Goal: Task Accomplishment & Management: Complete application form

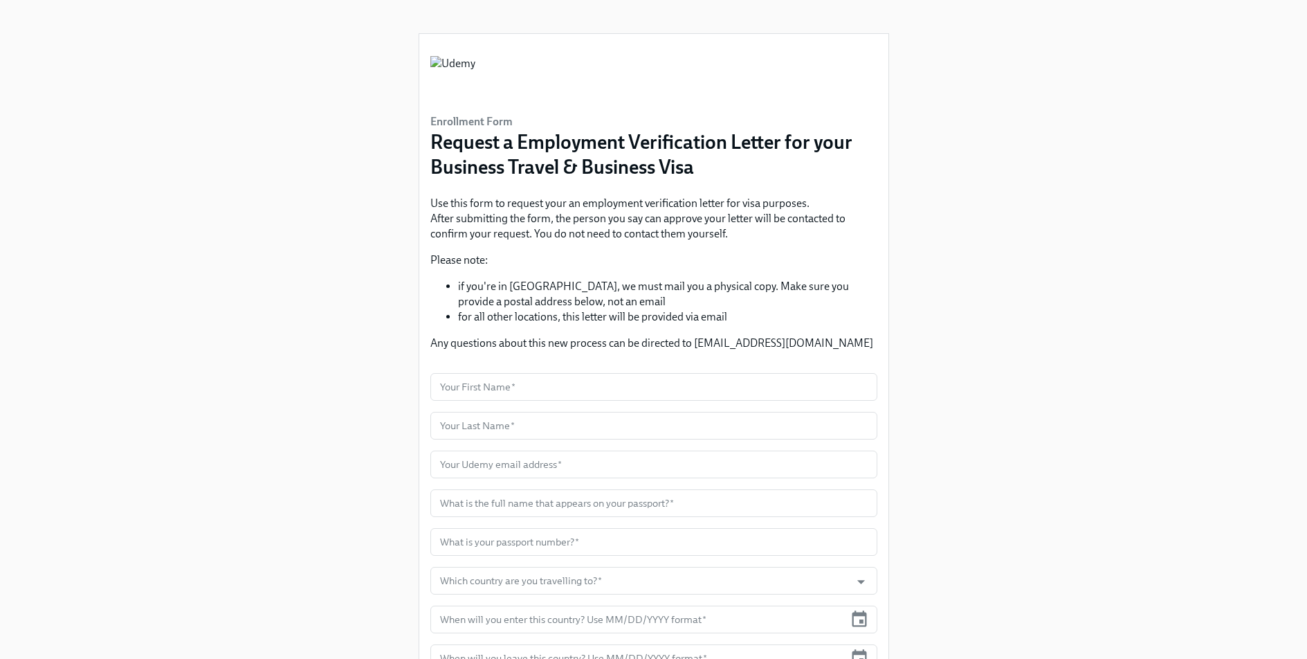
click at [795, 293] on li "if you're in [GEOGRAPHIC_DATA], we must mail you a physical copy. Make sure you…" at bounding box center [667, 294] width 419 height 30
click at [940, 299] on div "Enrollment Form Request a Employment Verification Letter for your Business Trav…" at bounding box center [653, 425] width 1241 height 850
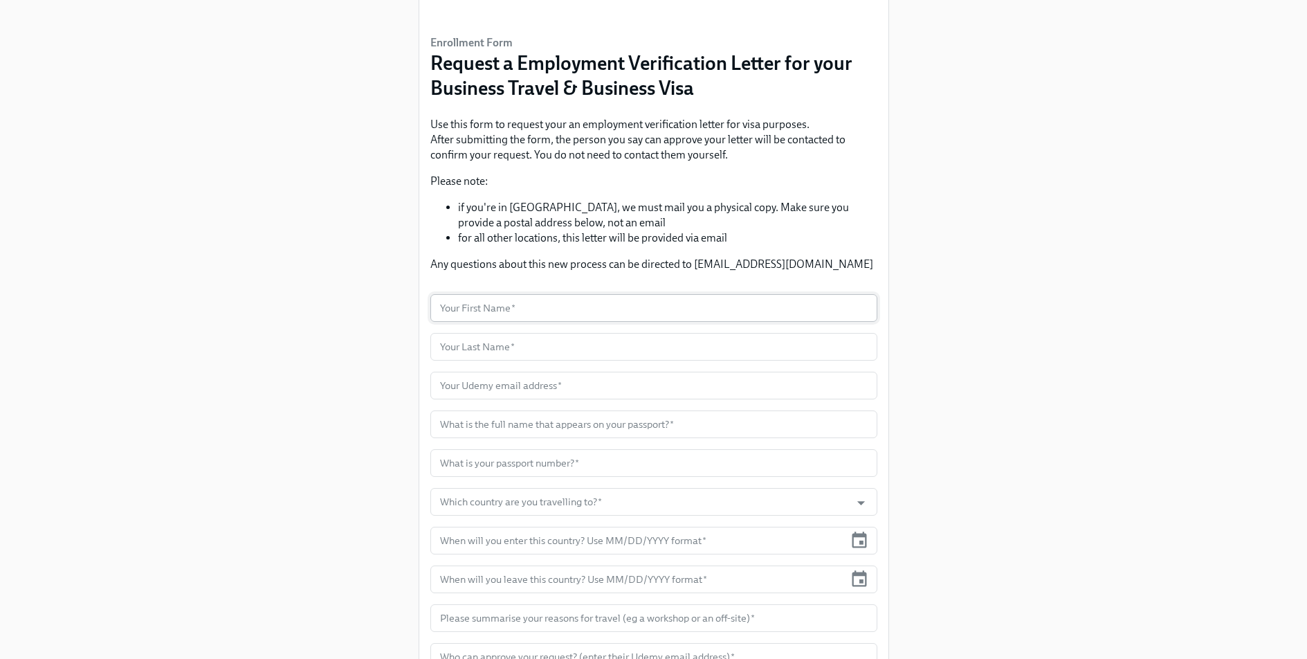
scroll to position [78, 0]
click at [685, 304] on input "text" at bounding box center [653, 309] width 447 height 28
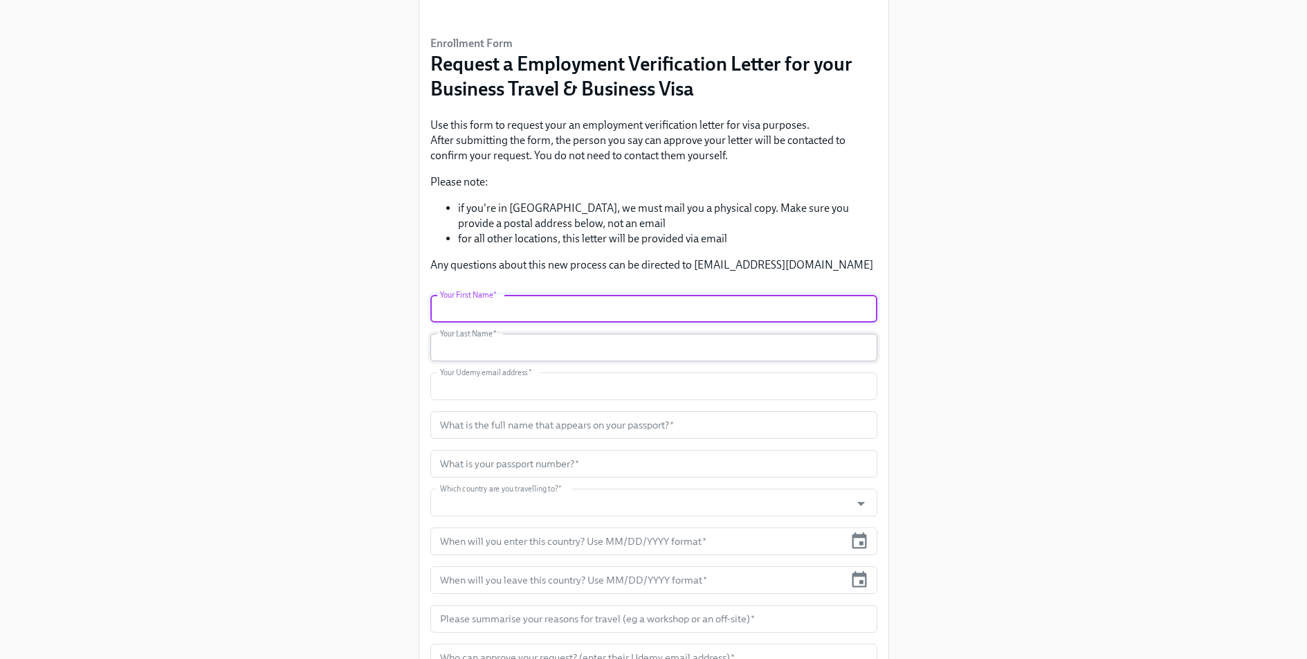
type input "Aditya"
type input "Bucha"
type input "[EMAIL_ADDRESS][DOMAIN_NAME]"
type input "[GEOGRAPHIC_DATA]"
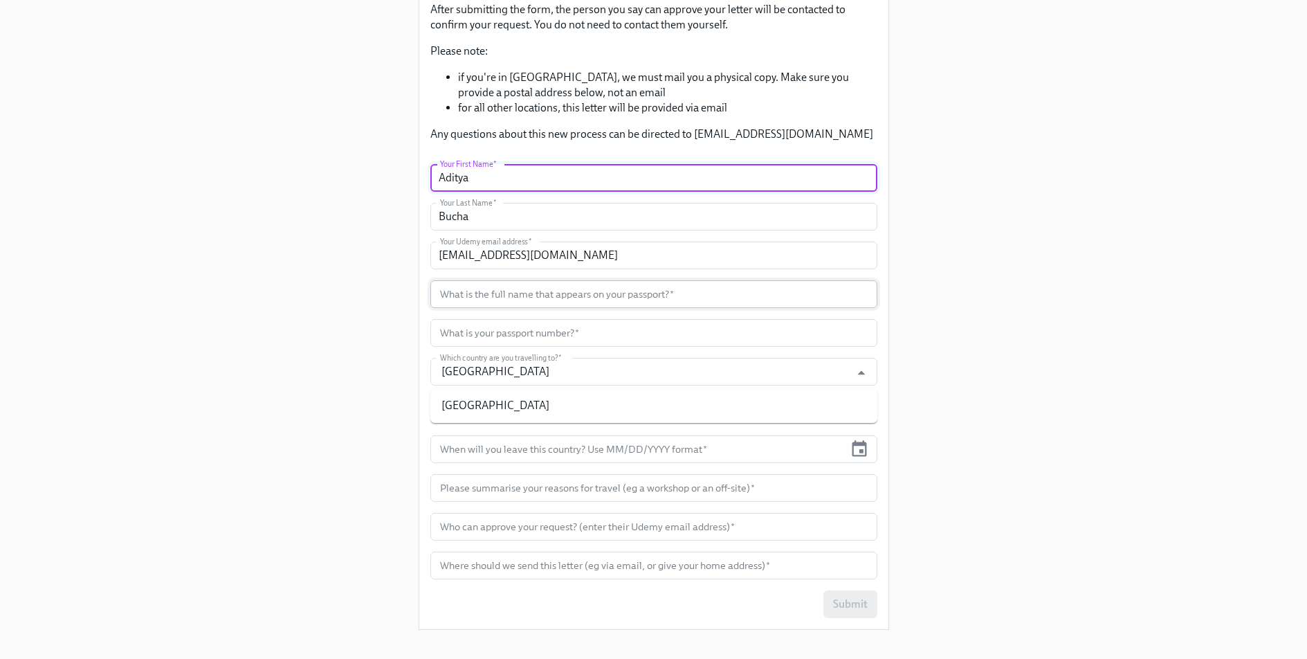
scroll to position [210, 0]
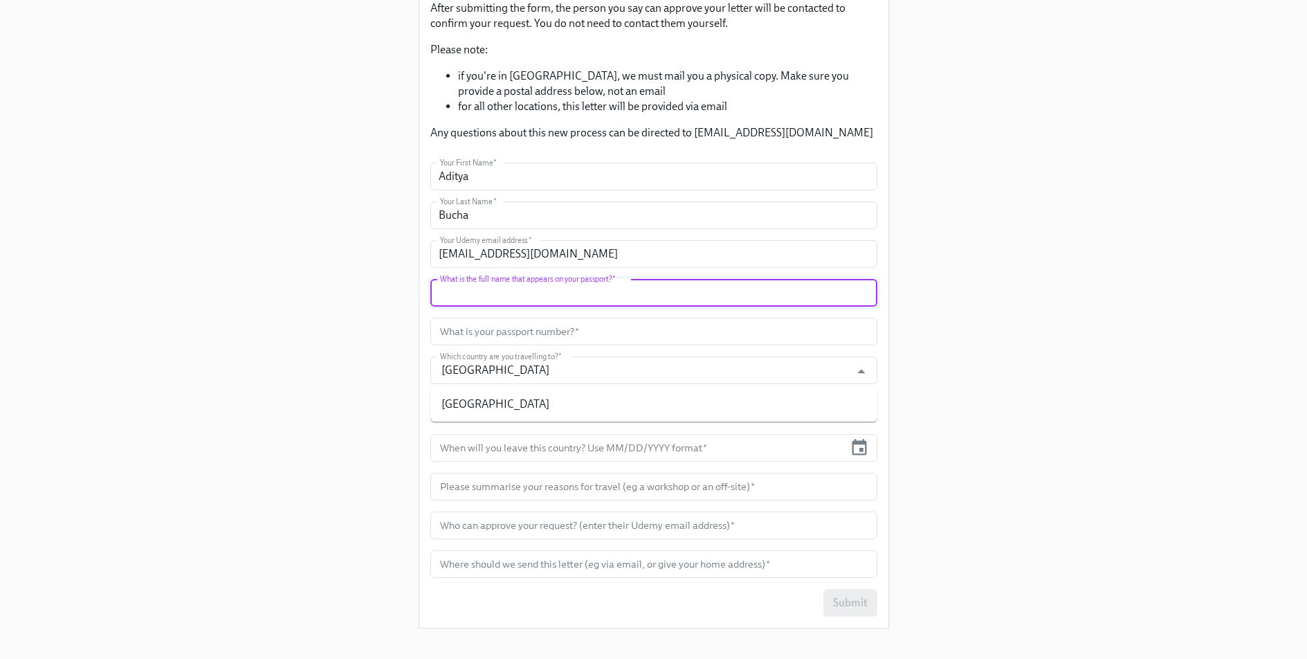
click at [722, 285] on input "text" at bounding box center [653, 293] width 447 height 28
type input "[PERSON_NAME]"
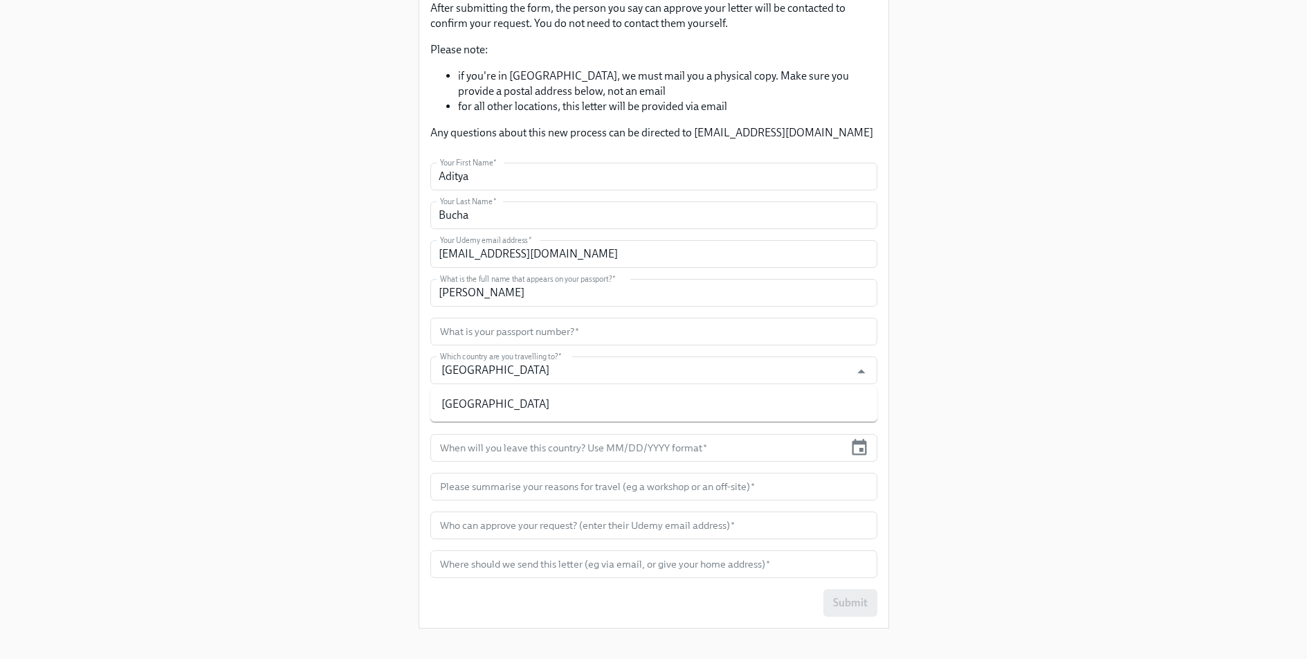
click at [1075, 270] on div "Enrollment Form Request a Employment Verification Letter for your Business Trav…" at bounding box center [653, 215] width 1241 height 850
click at [1083, 332] on div "Enrollment Form Request a Employment Verification Letter for your Business Trav…" at bounding box center [653, 215] width 1241 height 850
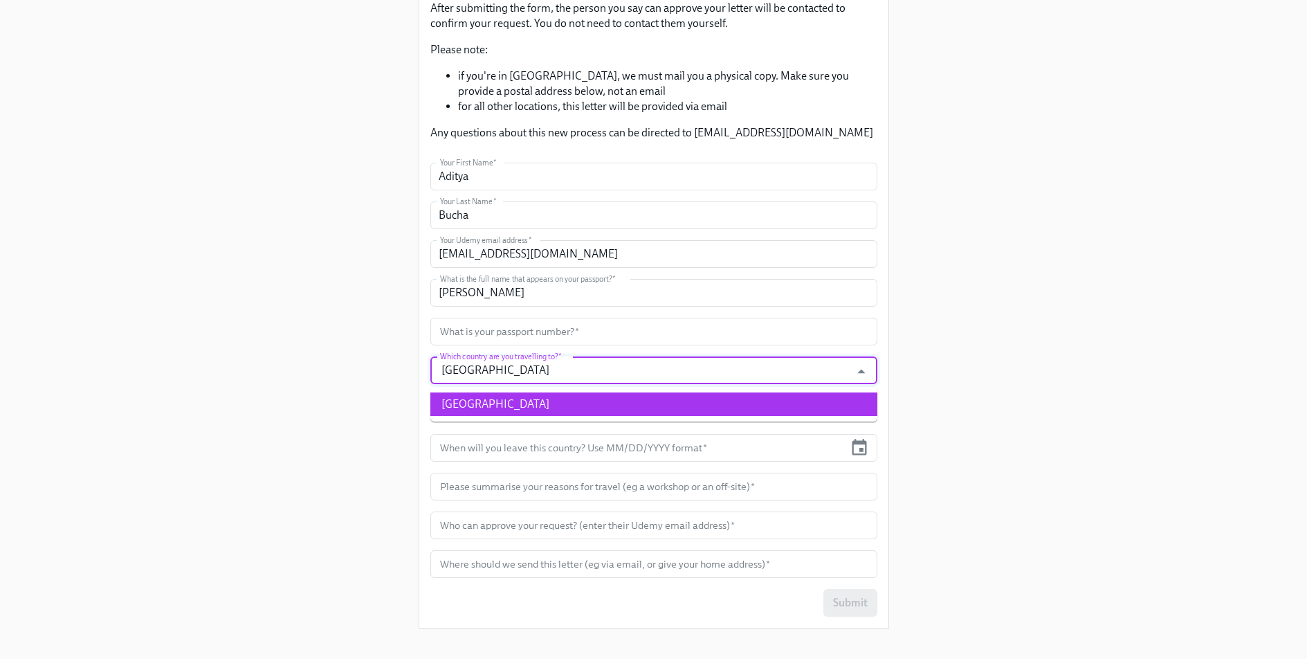
click at [586, 365] on input "[GEOGRAPHIC_DATA]" at bounding box center [640, 370] width 407 height 28
click at [854, 369] on icon "Close" at bounding box center [861, 371] width 19 height 19
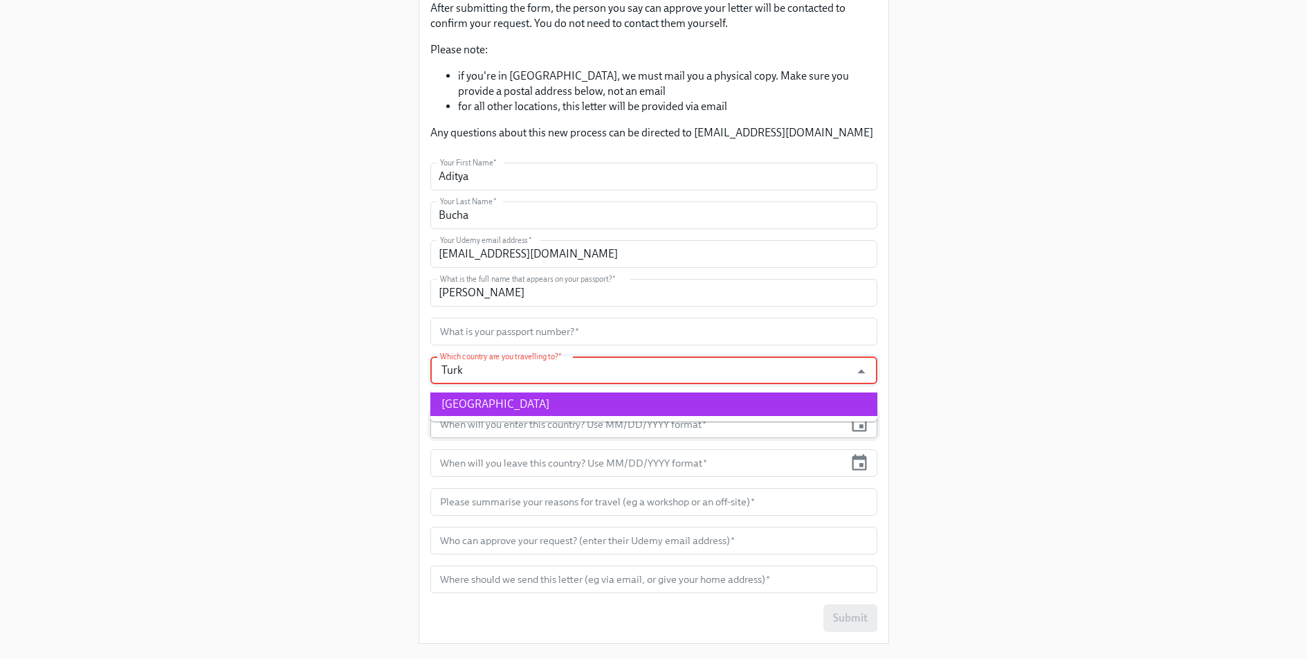
click at [713, 412] on li "[GEOGRAPHIC_DATA]" at bounding box center [653, 404] width 447 height 24
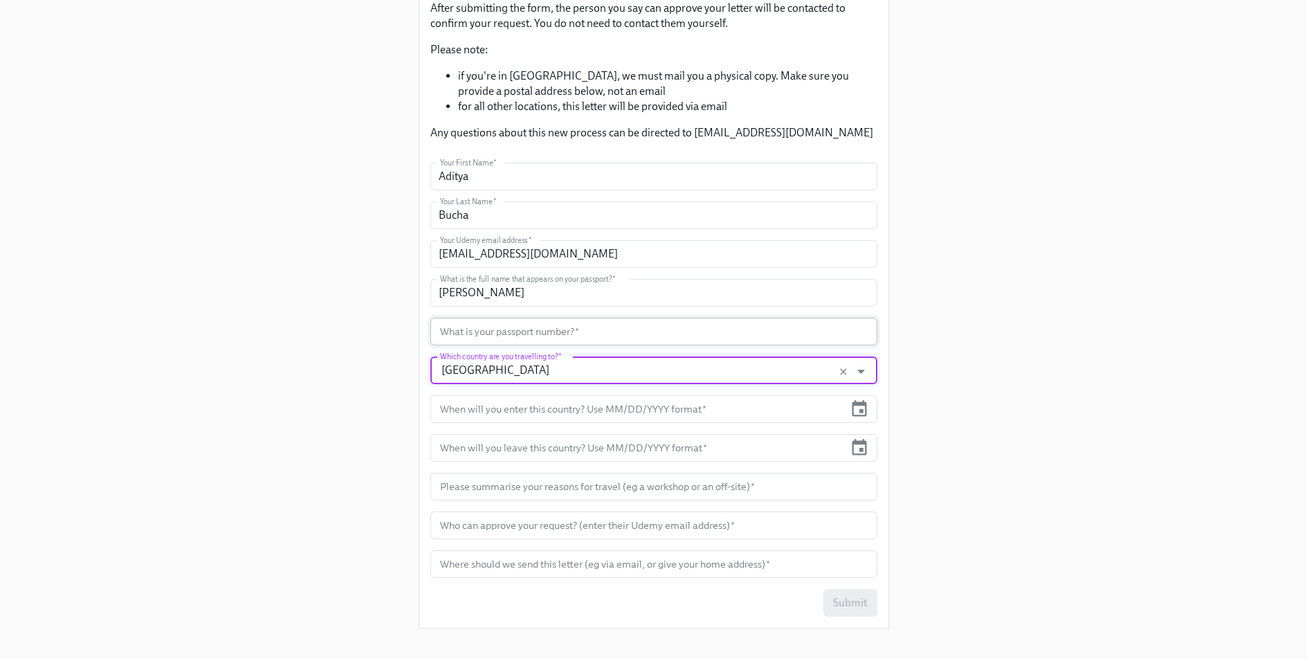
type input "[GEOGRAPHIC_DATA]"
click at [586, 329] on input "text" at bounding box center [653, 332] width 447 height 28
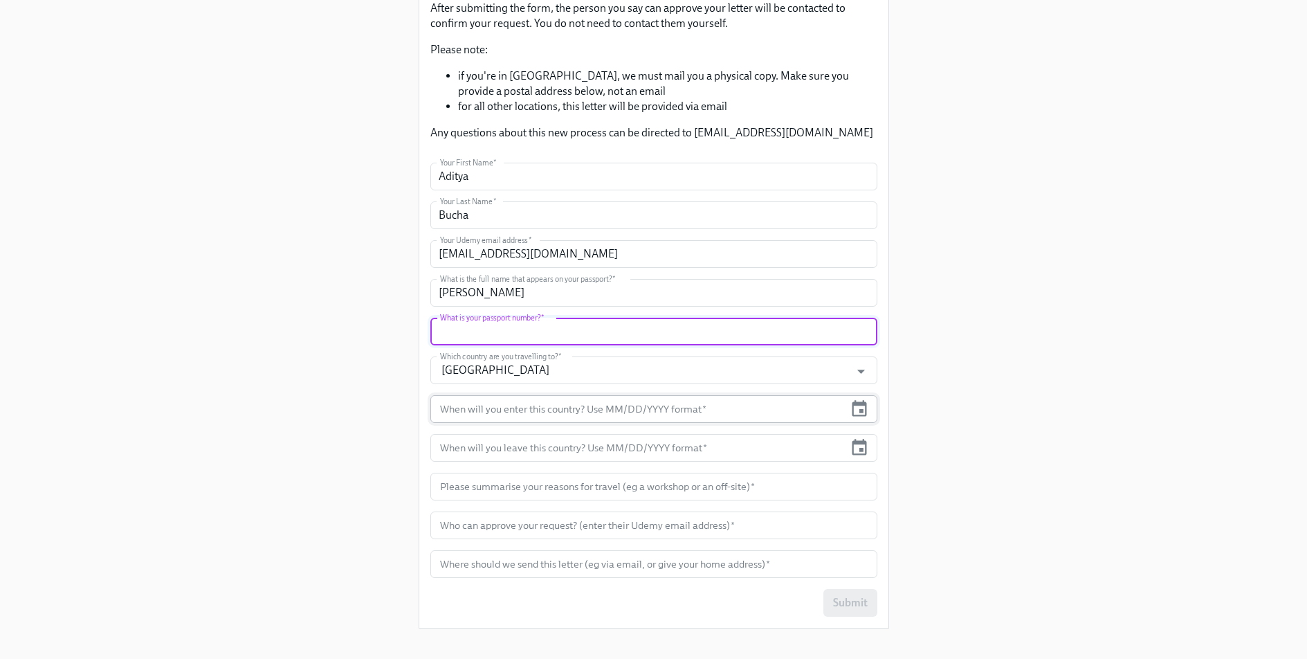
paste input "U3580204"
type input "U3580204"
click at [1027, 379] on div "Enrollment Form Request a Employment Verification Letter for your Business Trav…" at bounding box center [653, 215] width 1241 height 850
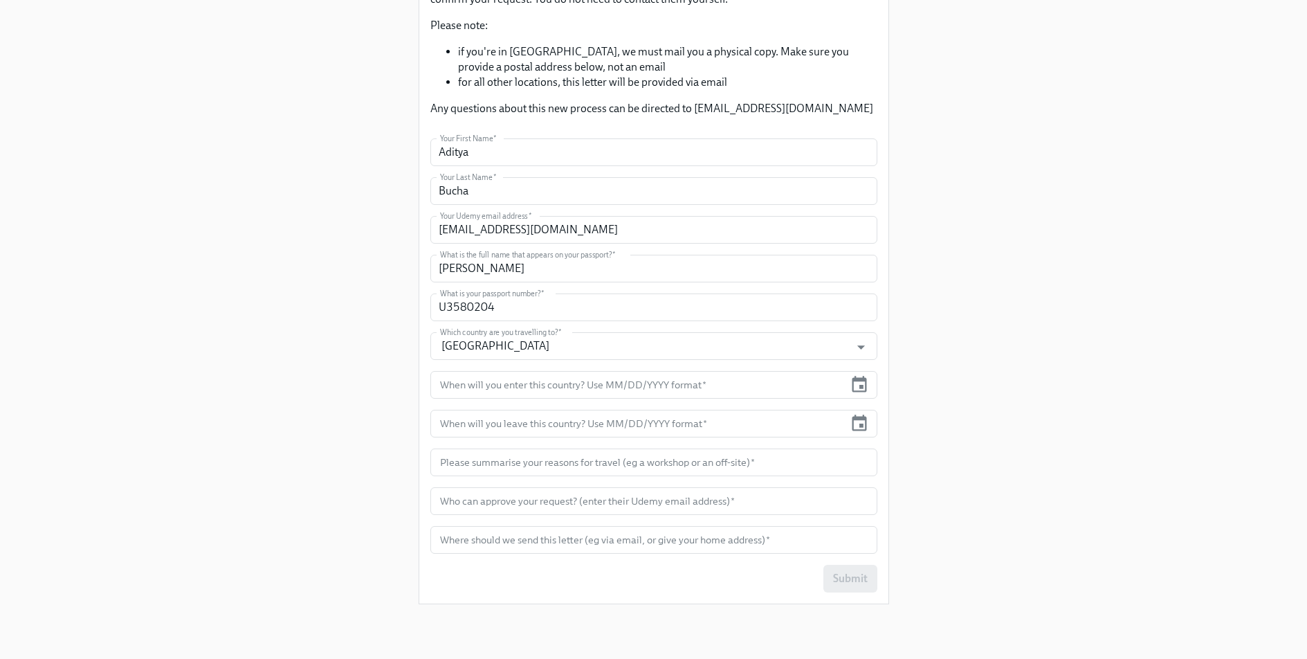
scroll to position [235, 0]
click at [758, 384] on input "text" at bounding box center [637, 384] width 415 height 28
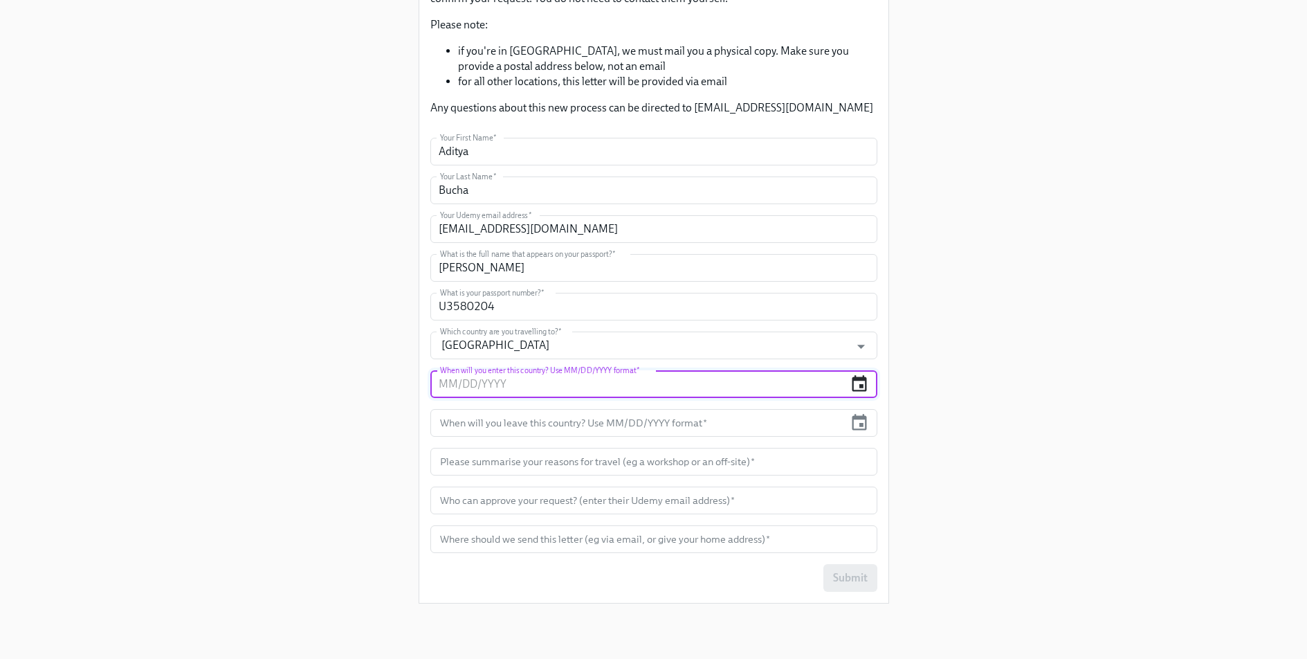
click at [857, 380] on icon "button" at bounding box center [860, 383] width 15 height 16
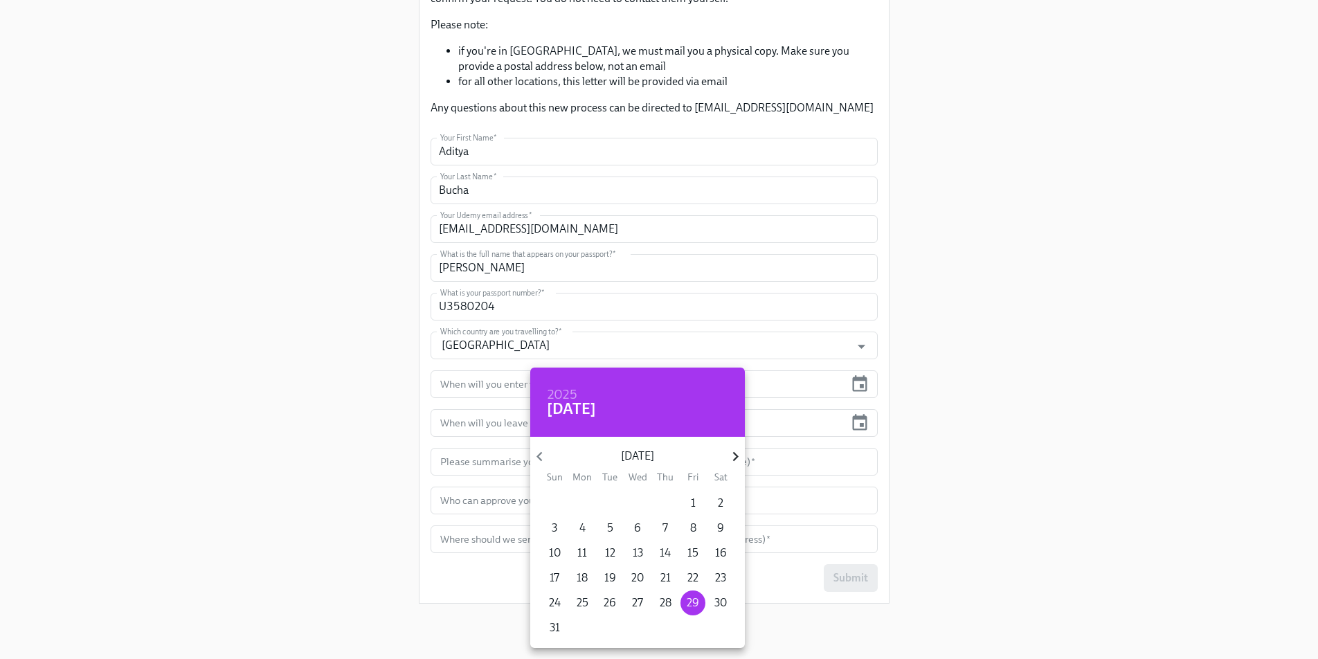
click at [738, 447] on icon "button" at bounding box center [735, 456] width 19 height 19
click at [738, 448] on icon "button" at bounding box center [735, 456] width 19 height 19
click at [581, 531] on p "6" at bounding box center [582, 527] width 7 height 15
type input "[DATE]"
click at [855, 430] on div at bounding box center [659, 329] width 1318 height 659
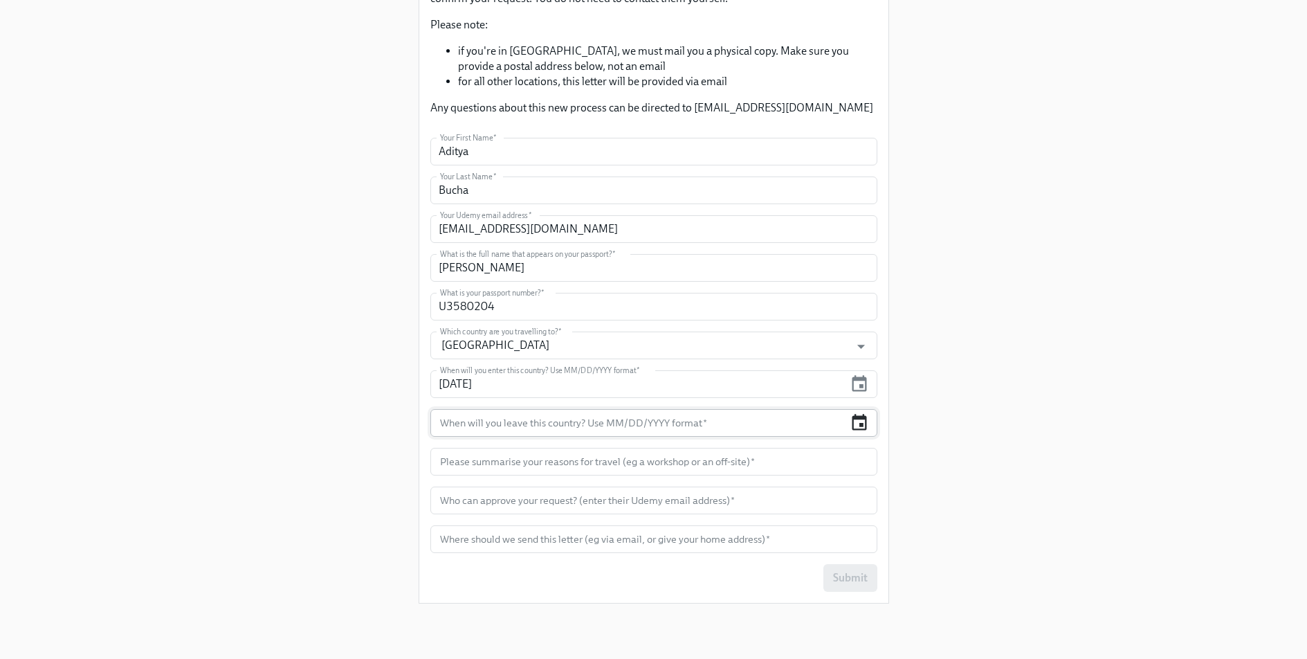
click at [860, 424] on icon "button" at bounding box center [860, 422] width 15 height 16
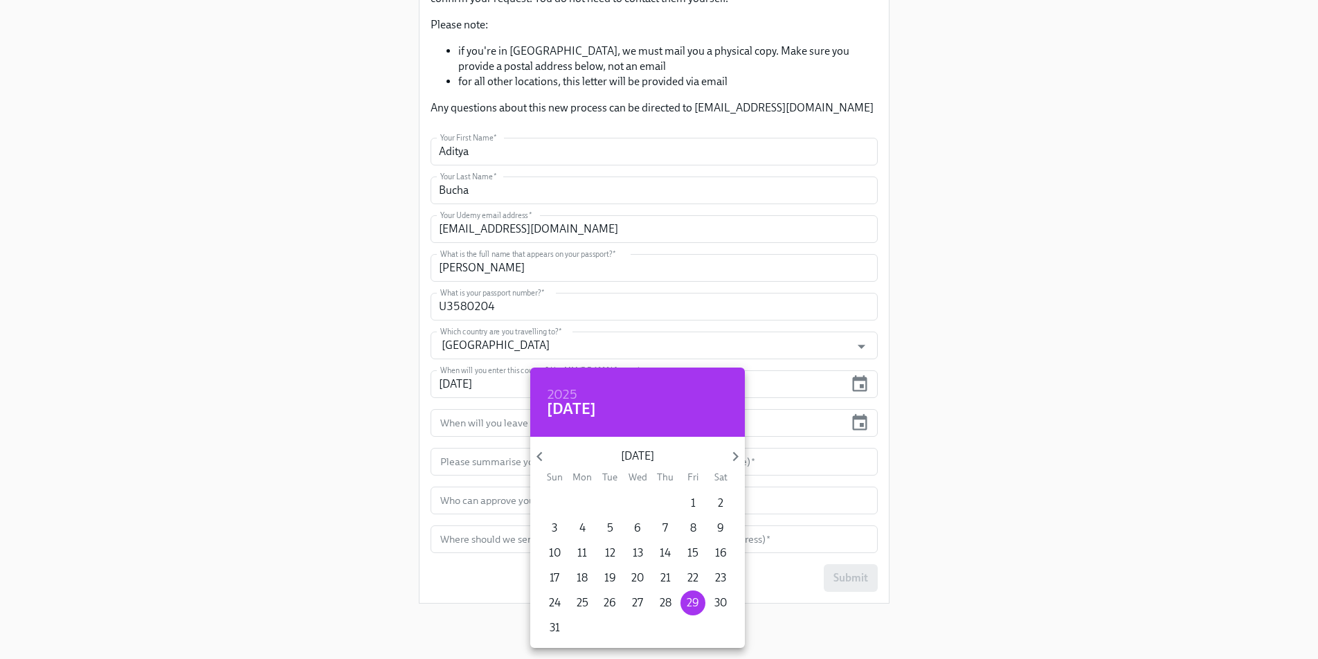
click at [731, 444] on div "[DATE] Sun Mon Tue Wed Thu Fri Sat" at bounding box center [637, 463] width 215 height 38
click at [732, 446] on div "[DATE] Sun Mon Tue Wed Thu Fri Sat" at bounding box center [637, 463] width 215 height 38
click at [733, 451] on icon "button" at bounding box center [735, 456] width 19 height 19
click at [734, 453] on icon "button" at bounding box center [735, 457] width 6 height 10
click at [695, 523] on p "10" at bounding box center [693, 527] width 12 height 15
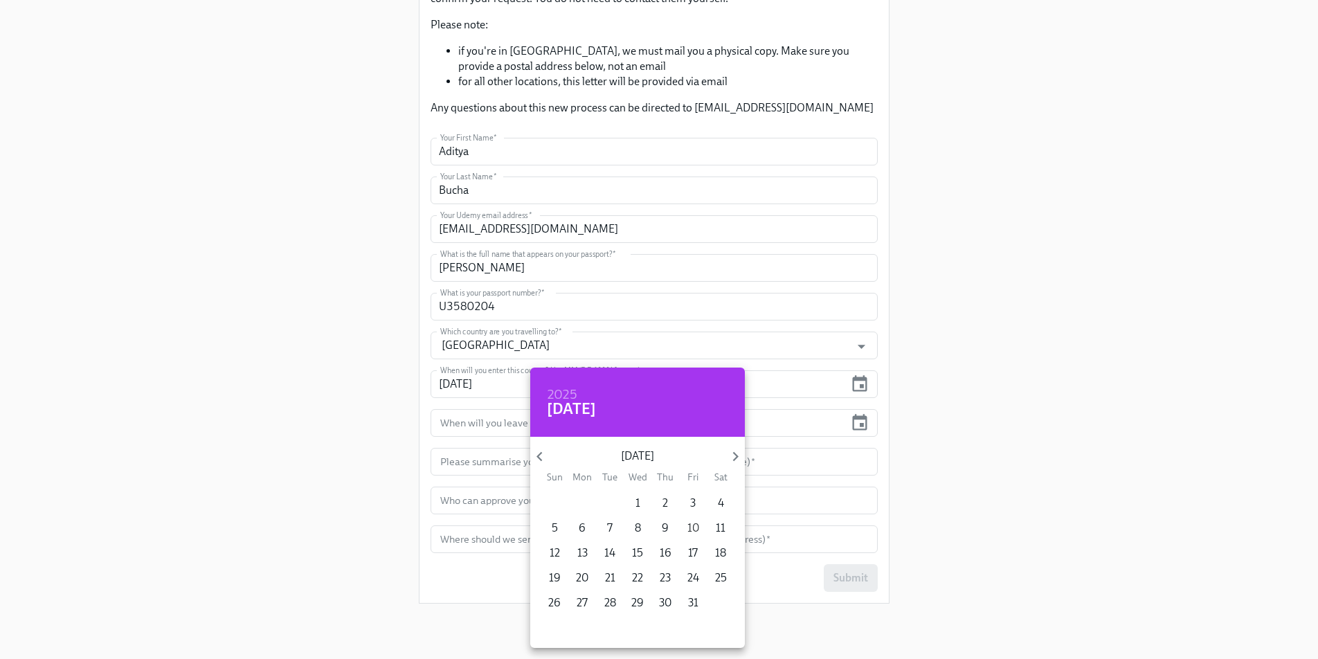
type input "[DATE]"
click at [997, 497] on div at bounding box center [659, 329] width 1318 height 659
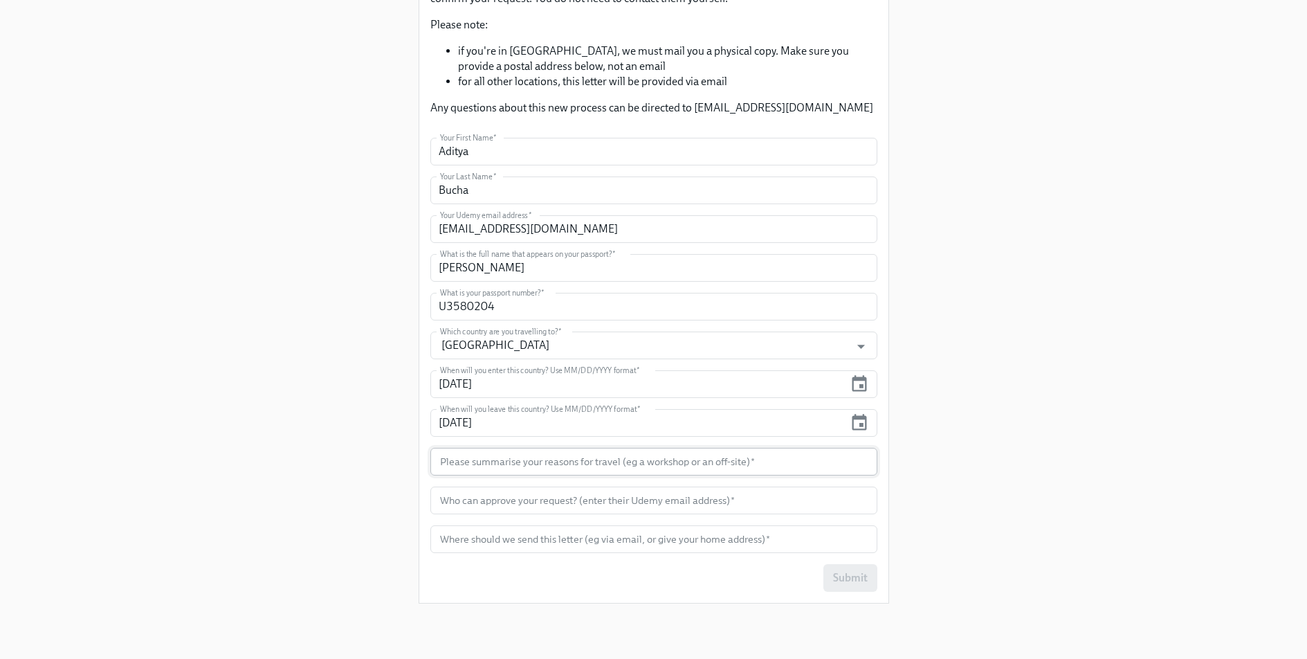
click at [713, 453] on input "text" at bounding box center [653, 462] width 447 height 28
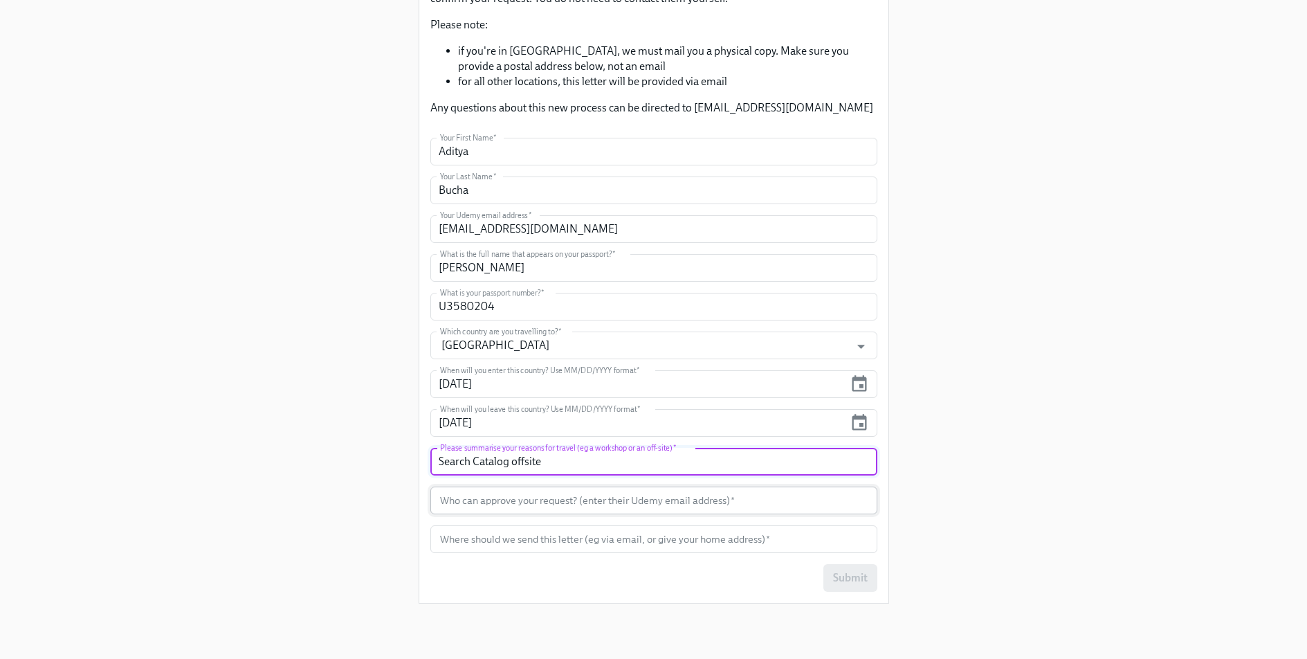
type input "Search Catalog offsite"
click at [704, 508] on input "text" at bounding box center [653, 500] width 447 height 28
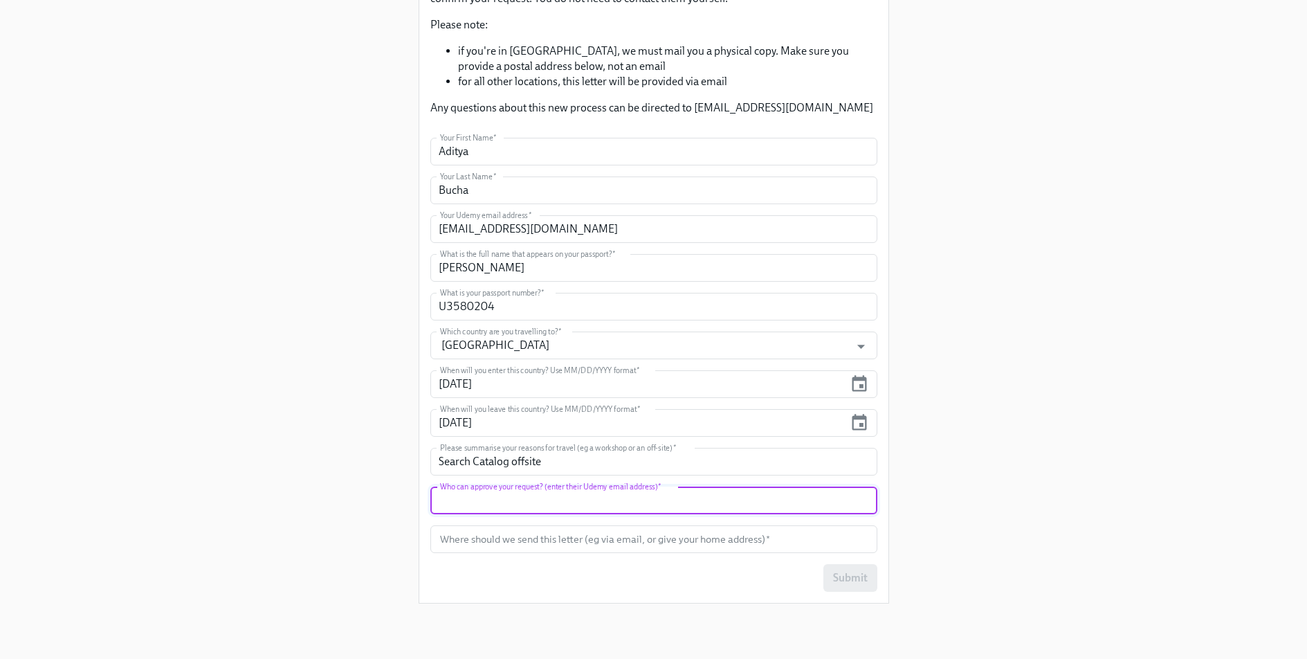
paste input "[EMAIL_ADDRESS][DOMAIN_NAME]"
type input "[EMAIL_ADDRESS][DOMAIN_NAME]"
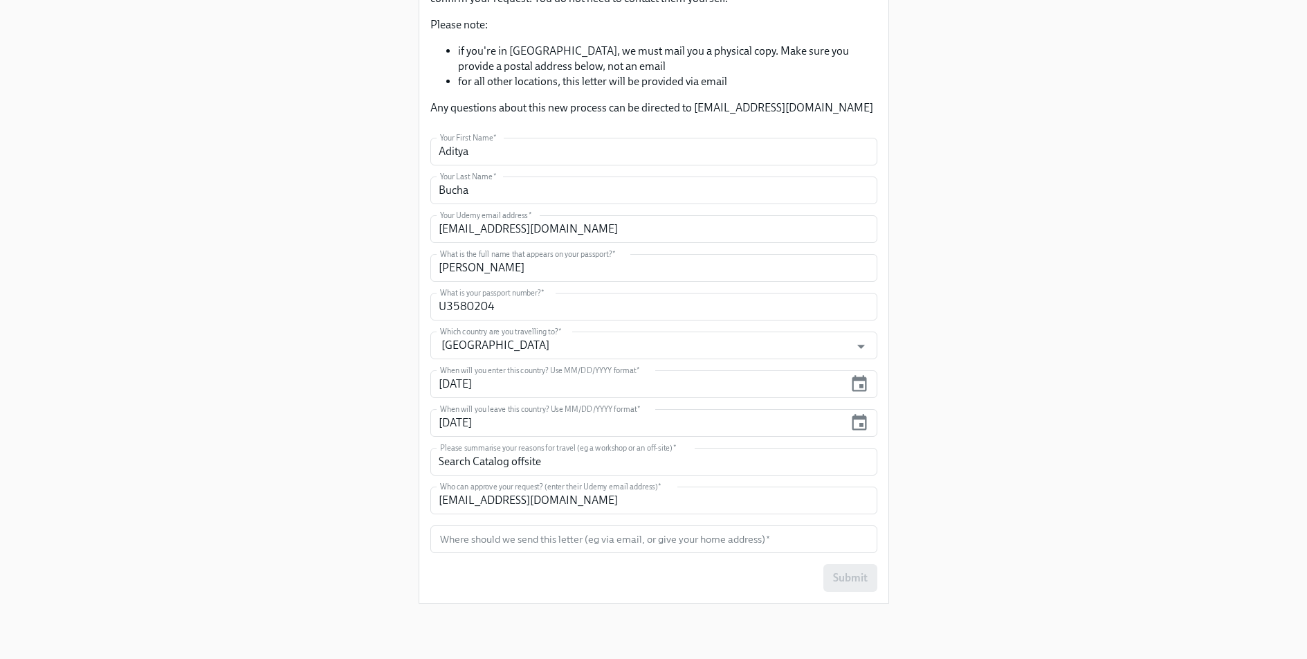
click at [639, 588] on div "Submit" at bounding box center [653, 578] width 447 height 28
click at [622, 551] on input "text" at bounding box center [653, 539] width 447 height 28
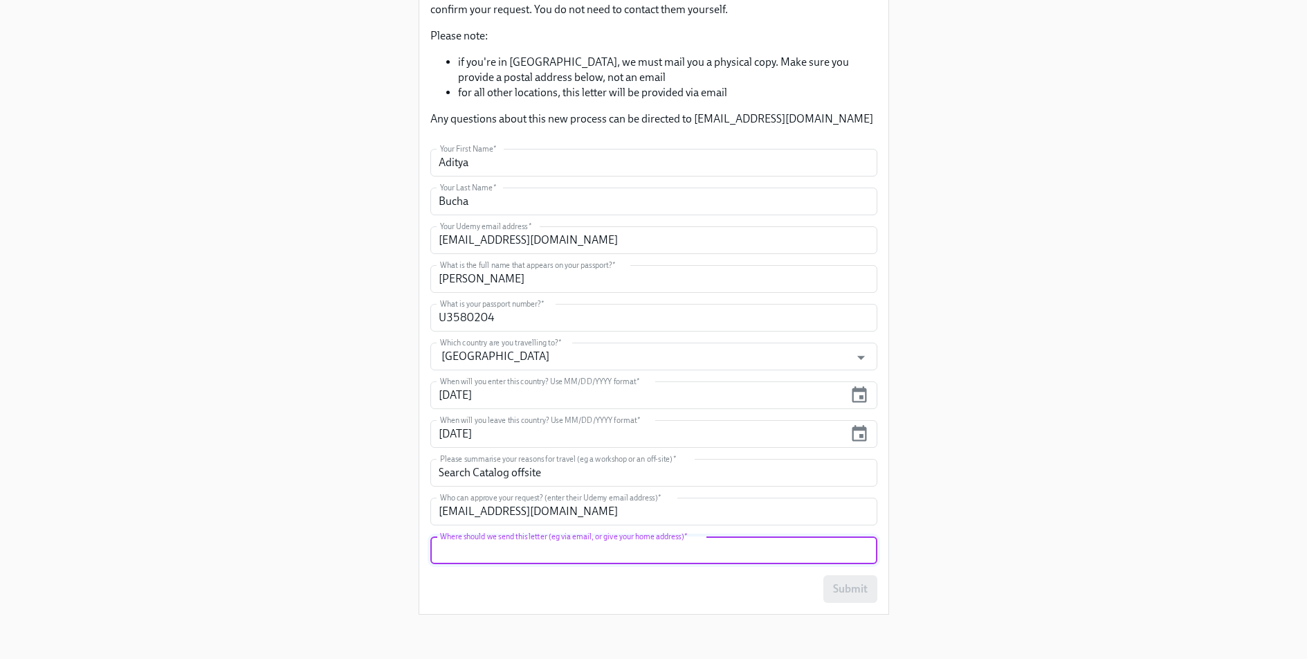
scroll to position [224, 0]
click at [628, 552] on input "text" at bounding box center [653, 550] width 447 height 28
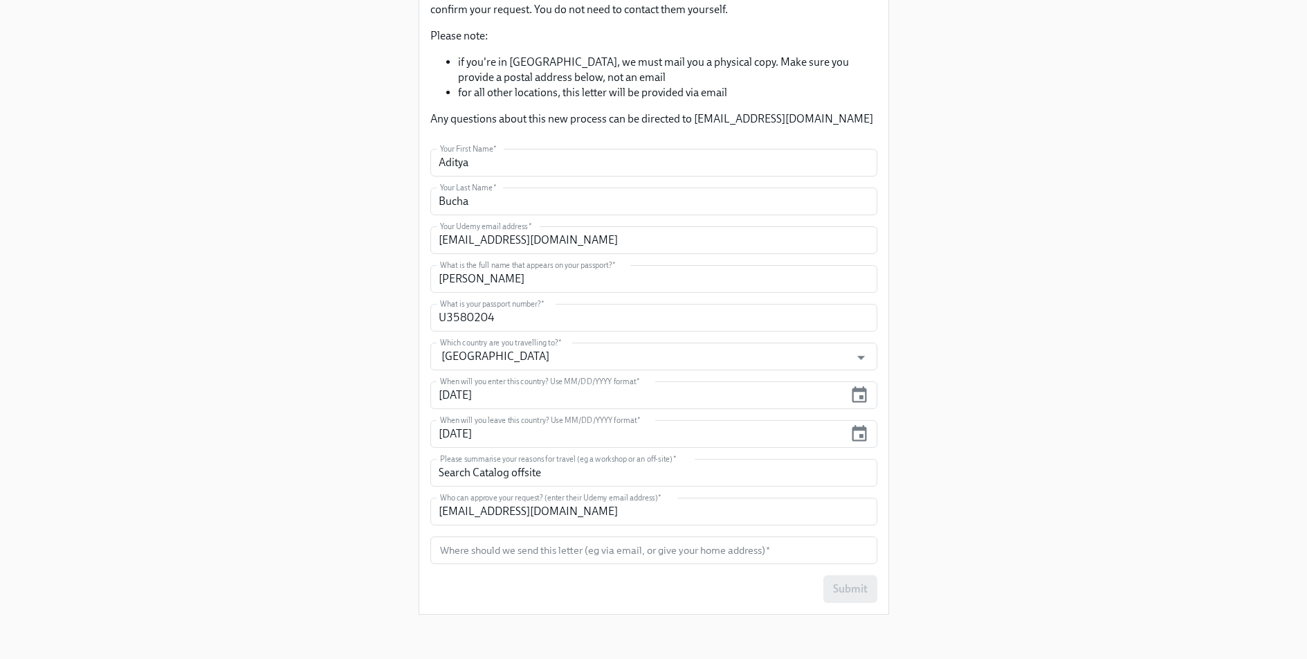
click at [719, 591] on div "Submit" at bounding box center [653, 589] width 447 height 28
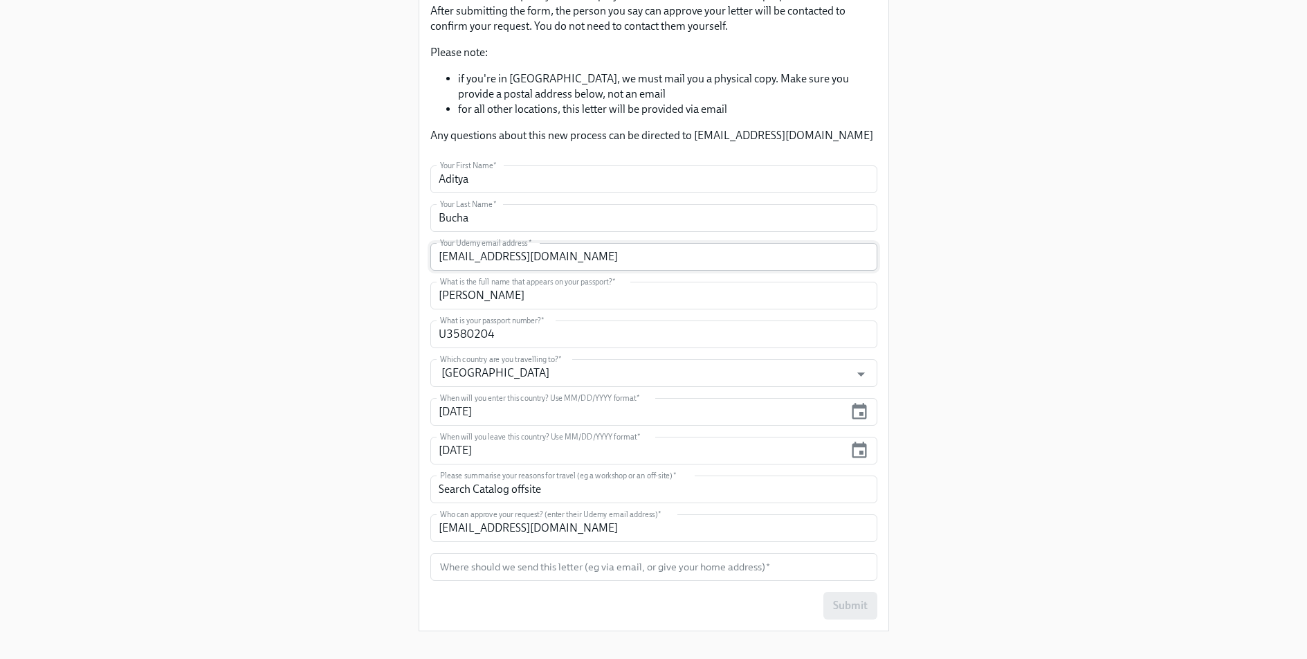
scroll to position [206, 0]
click at [691, 570] on input "text" at bounding box center [653, 568] width 447 height 28
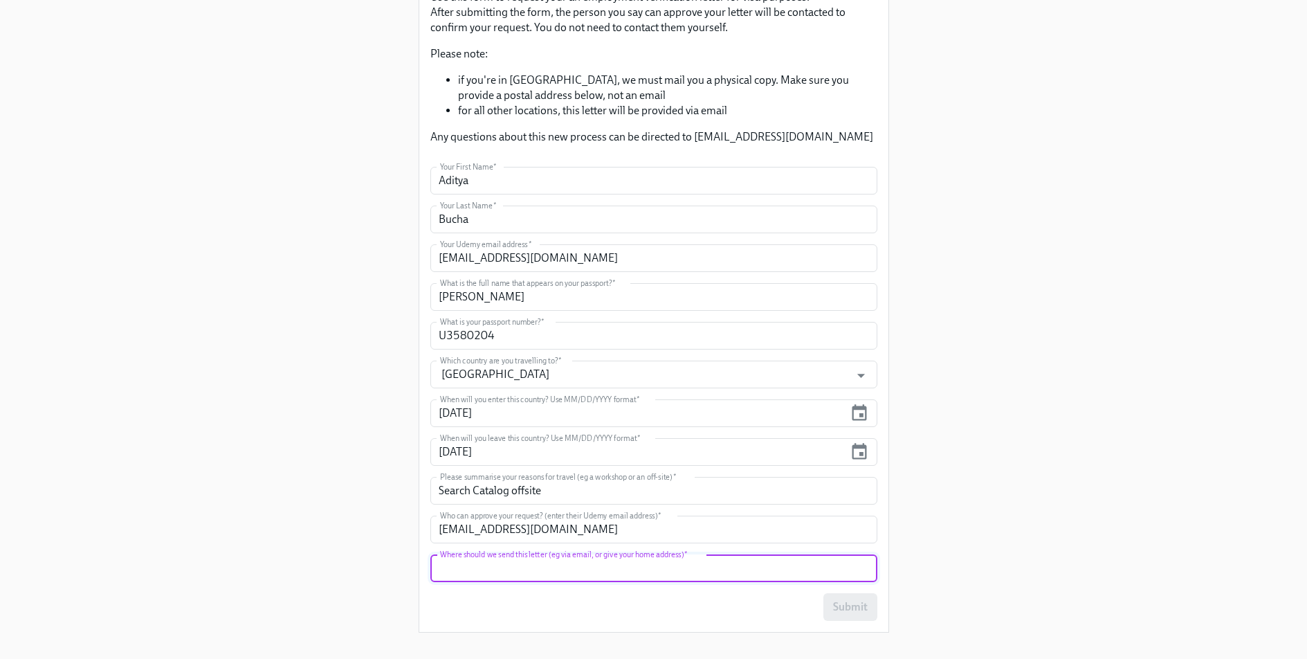
click at [755, 572] on input "text" at bounding box center [653, 568] width 447 height 28
type input "email"
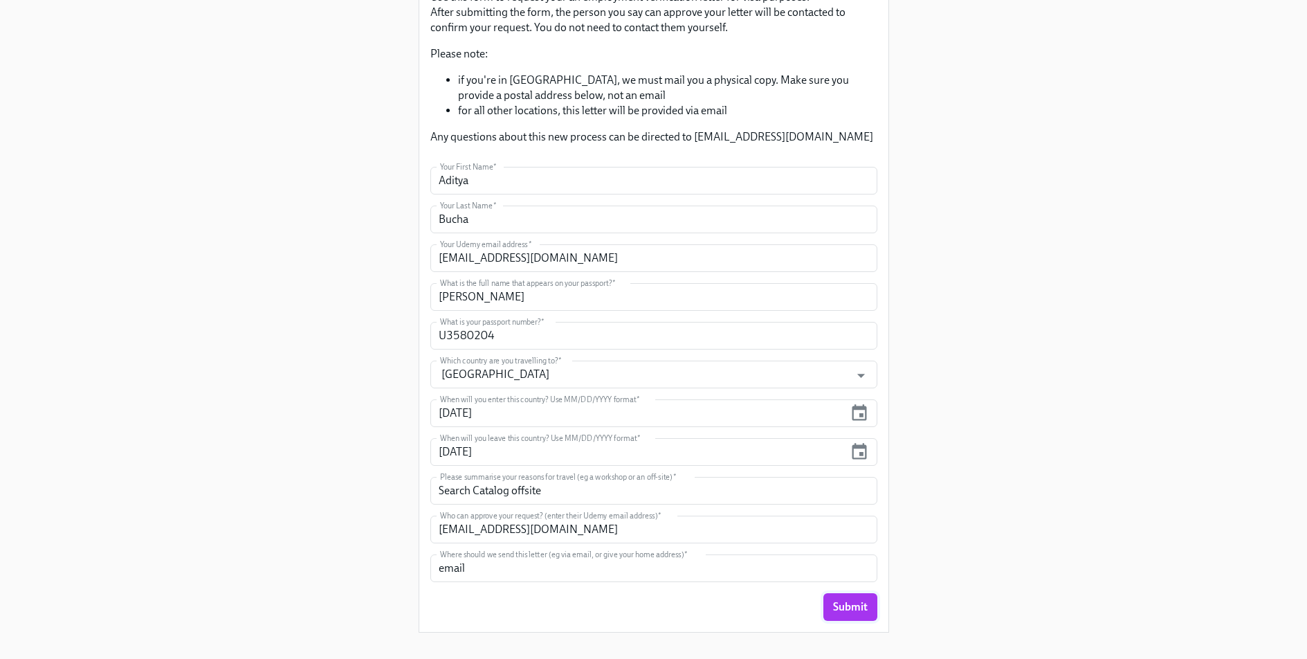
click at [856, 610] on span "Submit" at bounding box center [850, 607] width 35 height 14
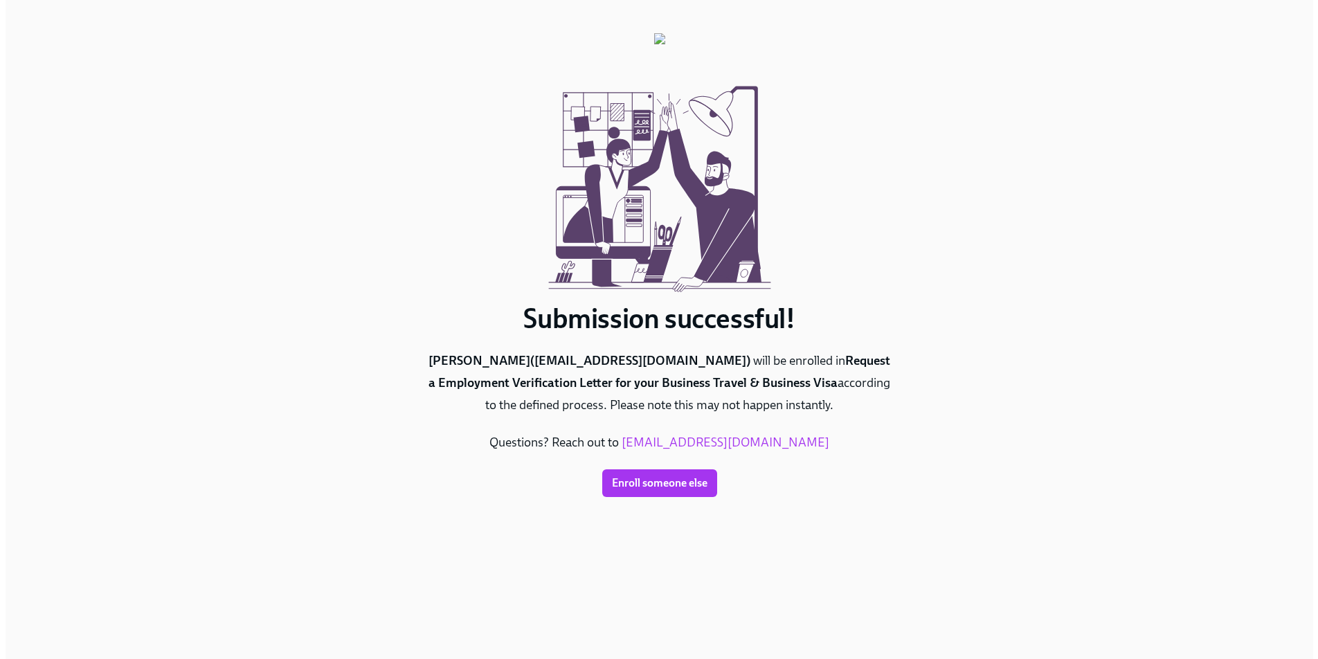
scroll to position [0, 0]
